Goal: Complete application form: Complete application form

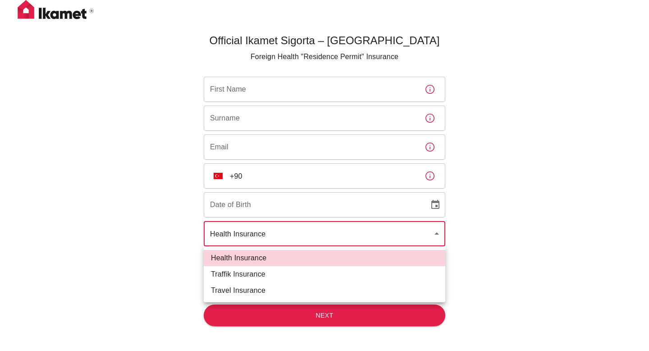
click at [264, 234] on body "Official Ikamet Sigorta – Turkey Foreign Health "Residence Permit" Insurance Fi…" at bounding box center [324, 190] width 649 height 381
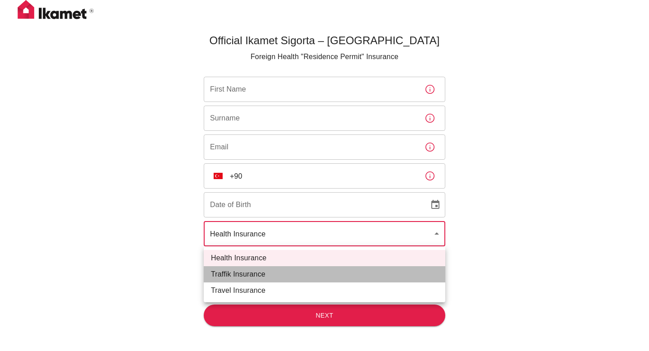
click at [248, 274] on li "Traffik Insurance" at bounding box center [325, 274] width 242 height 16
type input "traffik"
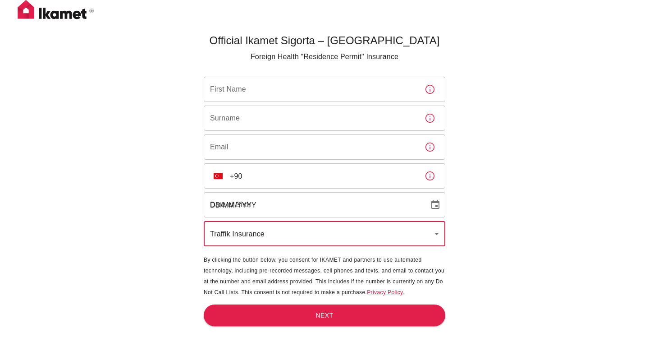
click at [240, 201] on input "DD/MM/YYYY" at bounding box center [313, 204] width 219 height 25
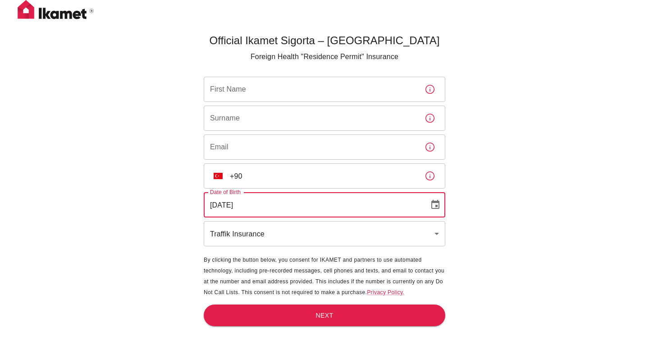
type input "30/10/2000"
click at [228, 92] on input "First Name" at bounding box center [311, 89] width 214 height 25
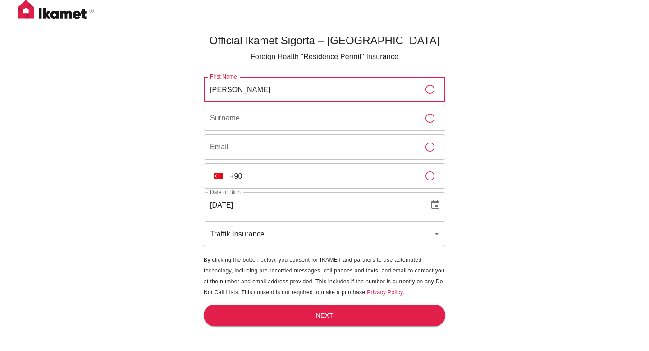
type input "Shkelqim"
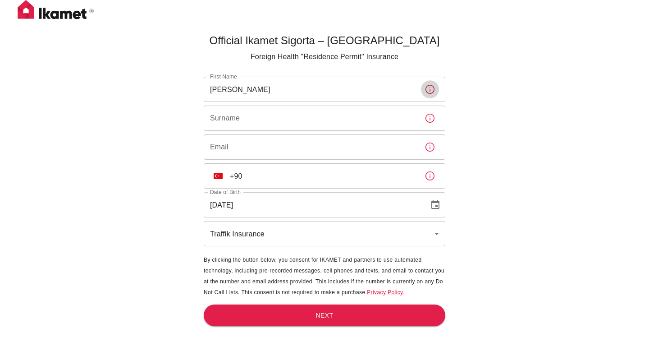
click at [211, 115] on input "Surname" at bounding box center [311, 117] width 214 height 25
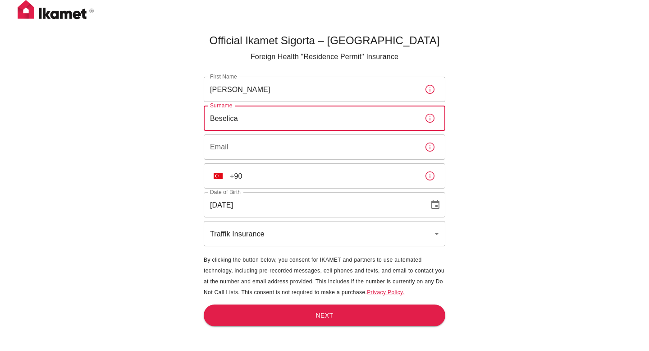
type input "Beselica"
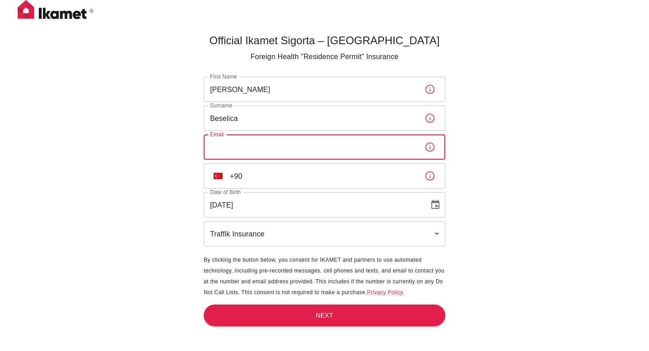
click at [252, 150] on input "Email" at bounding box center [311, 146] width 214 height 25
type input "beselicashkelqim@gmail.com"
click at [238, 180] on input "+90" at bounding box center [324, 175] width 188 height 25
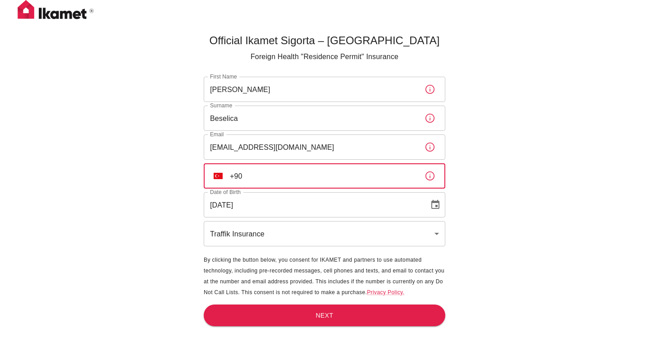
click at [232, 178] on input "+90" at bounding box center [324, 175] width 188 height 25
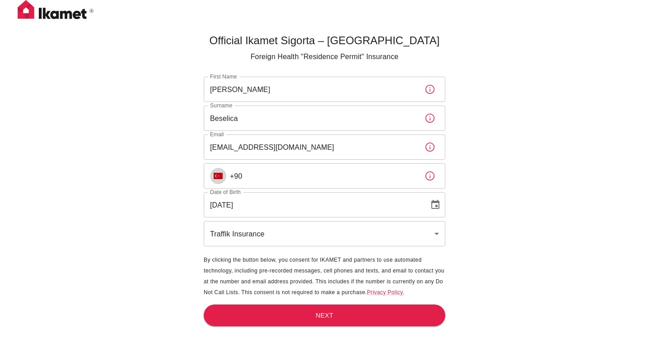
click at [217, 178] on img "Select country" at bounding box center [218, 176] width 9 height 6
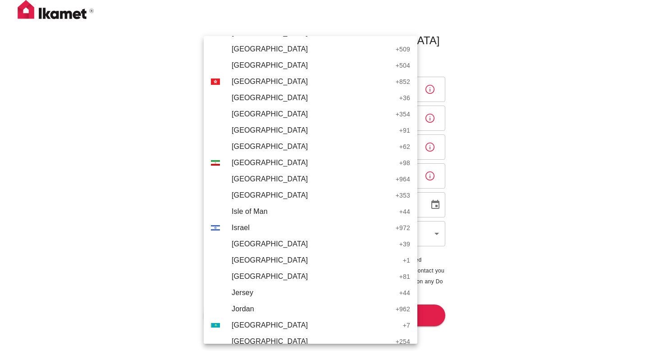
scroll to position [1755, 0]
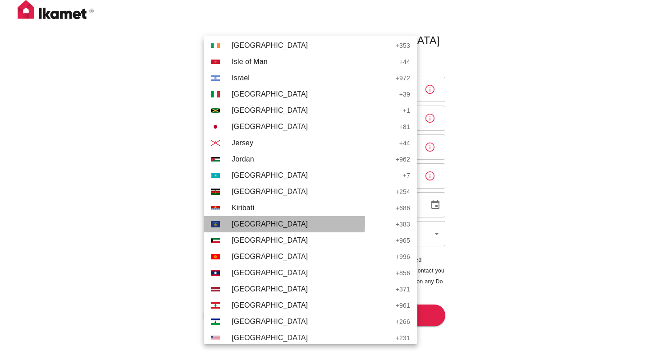
click at [266, 222] on span "Kosovo" at bounding box center [312, 224] width 160 height 11
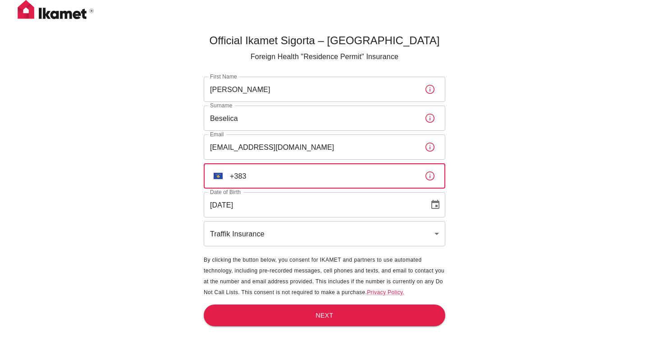
click at [282, 174] on input "+383" at bounding box center [324, 175] width 188 height 25
type input "+383 49 394 495"
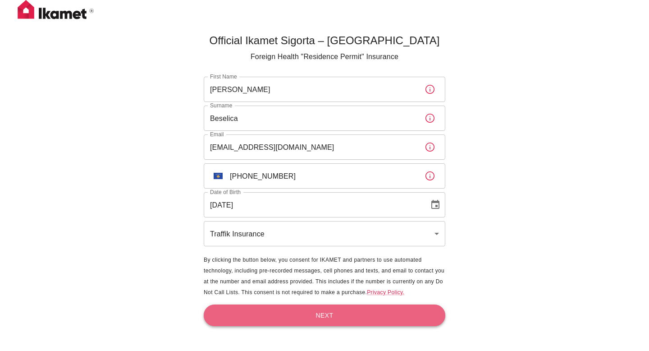
click at [312, 311] on button "Next" at bounding box center [325, 315] width 242 height 22
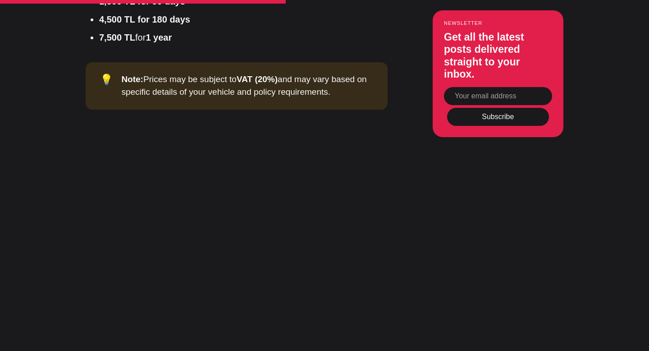
scroll to position [1602, 0]
